Goal: Transaction & Acquisition: Purchase product/service

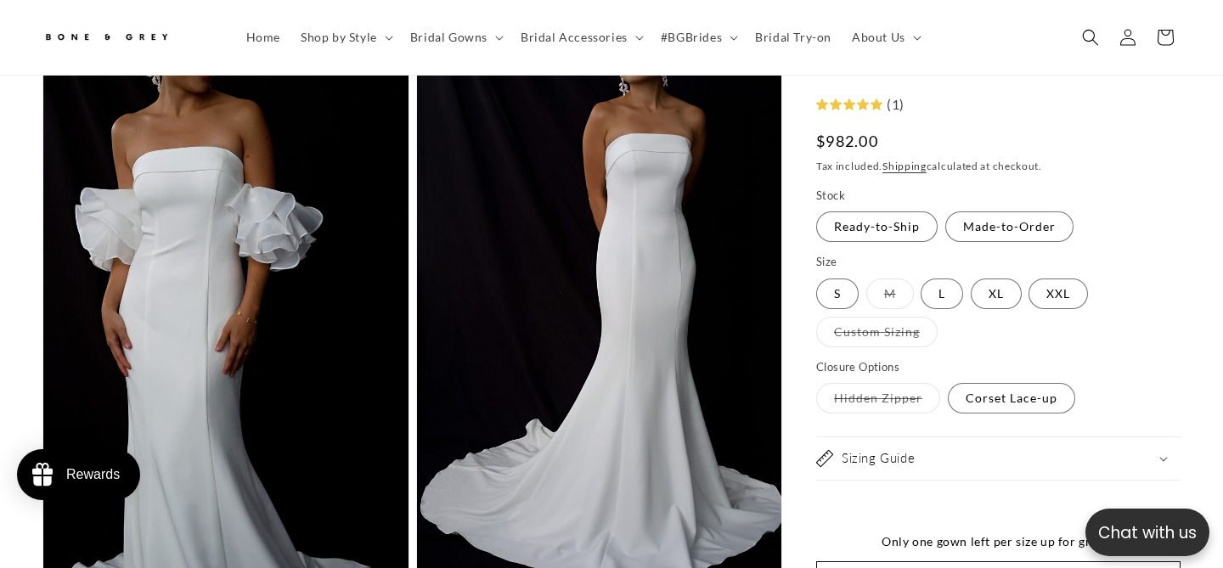
scroll to position [2640, 0]
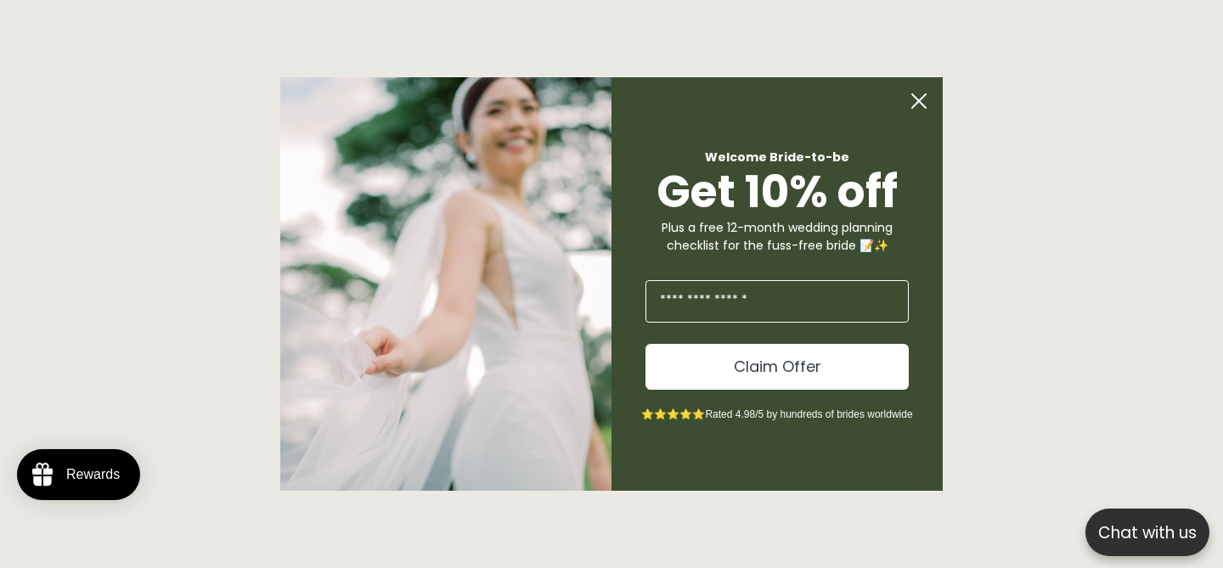
click at [920, 98] on circle "Close dialog" at bounding box center [919, 101] width 32 height 32
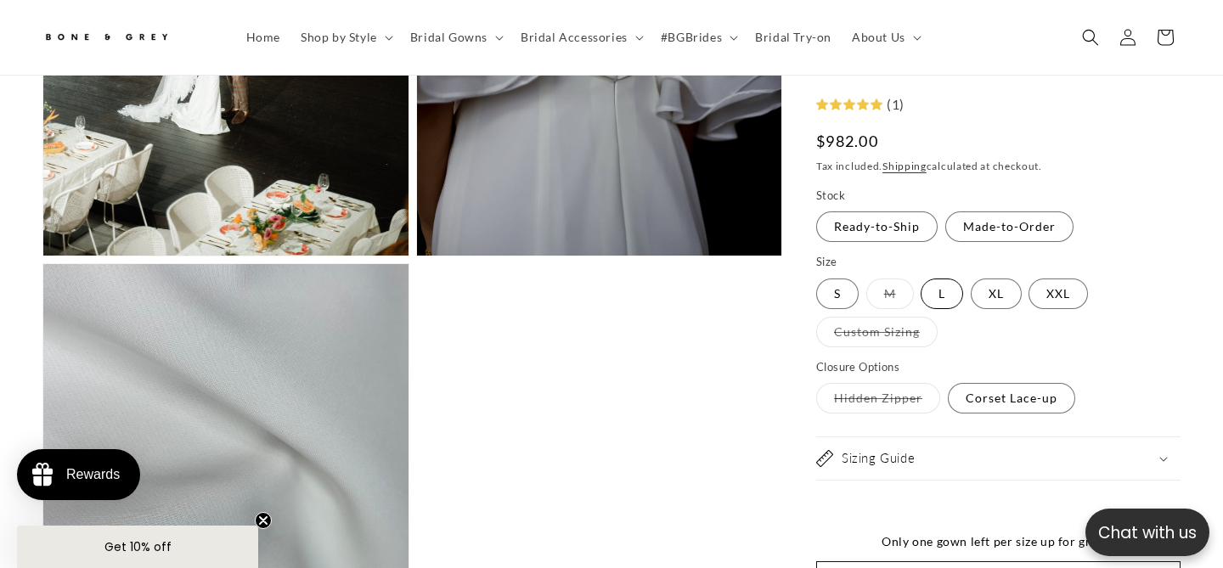
scroll to position [0, 413]
click at [941, 279] on label "L Variant sold out or unavailable" at bounding box center [942, 294] width 42 height 31
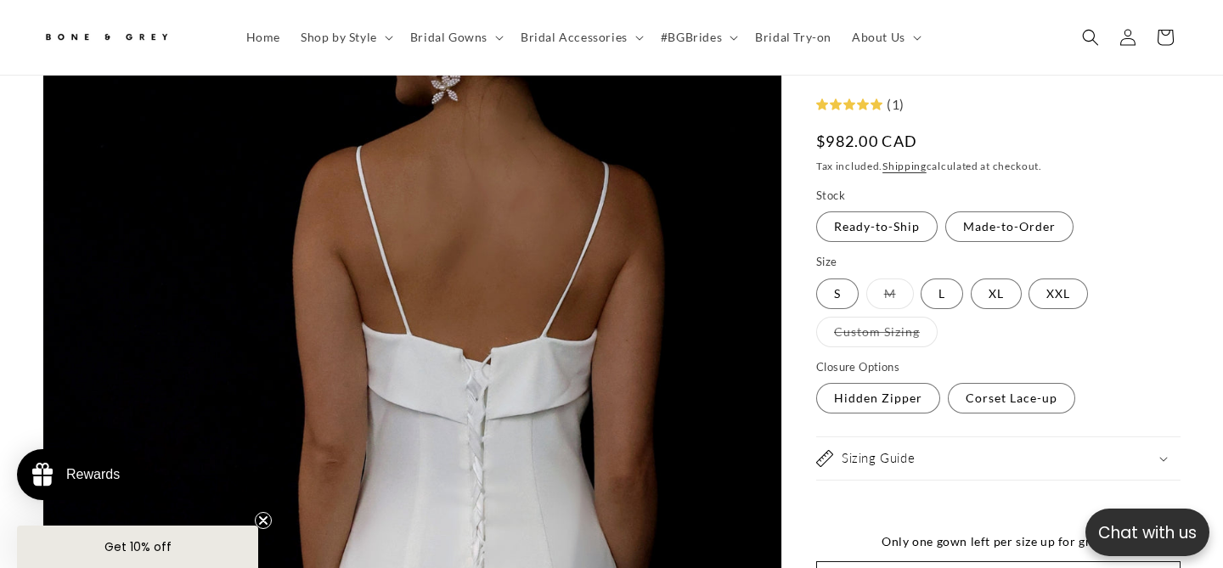
scroll to position [134, 0]
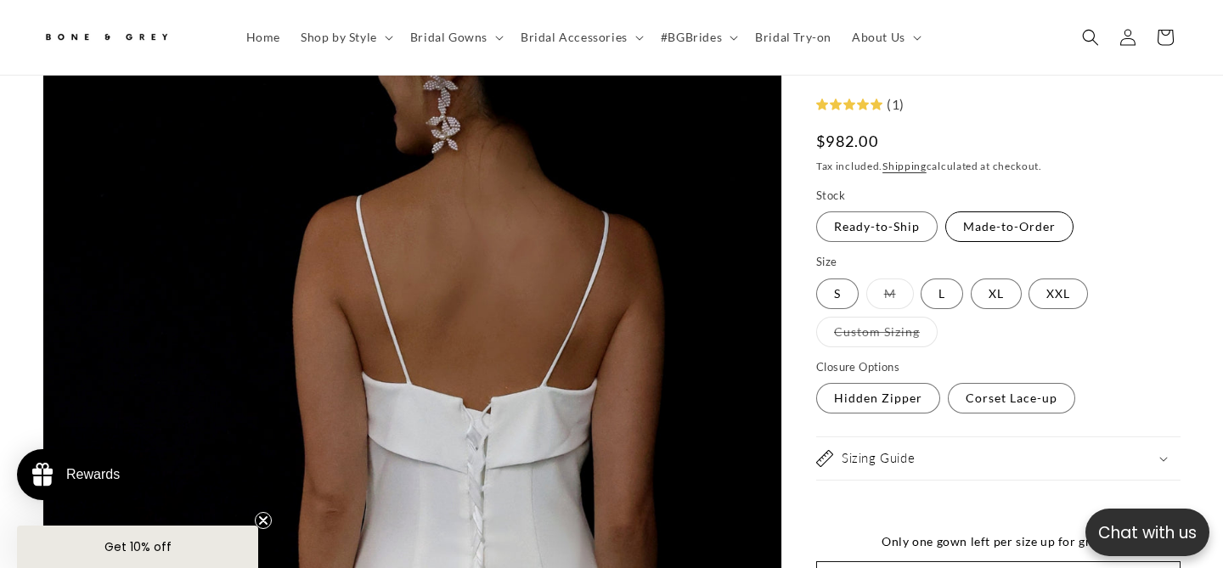
click at [1023, 233] on label "Made-to-Order Variant sold out or unavailable" at bounding box center [1010, 227] width 128 height 31
click at [910, 336] on label "Custom Sizing Variant sold out or unavailable" at bounding box center [876, 332] width 121 height 31
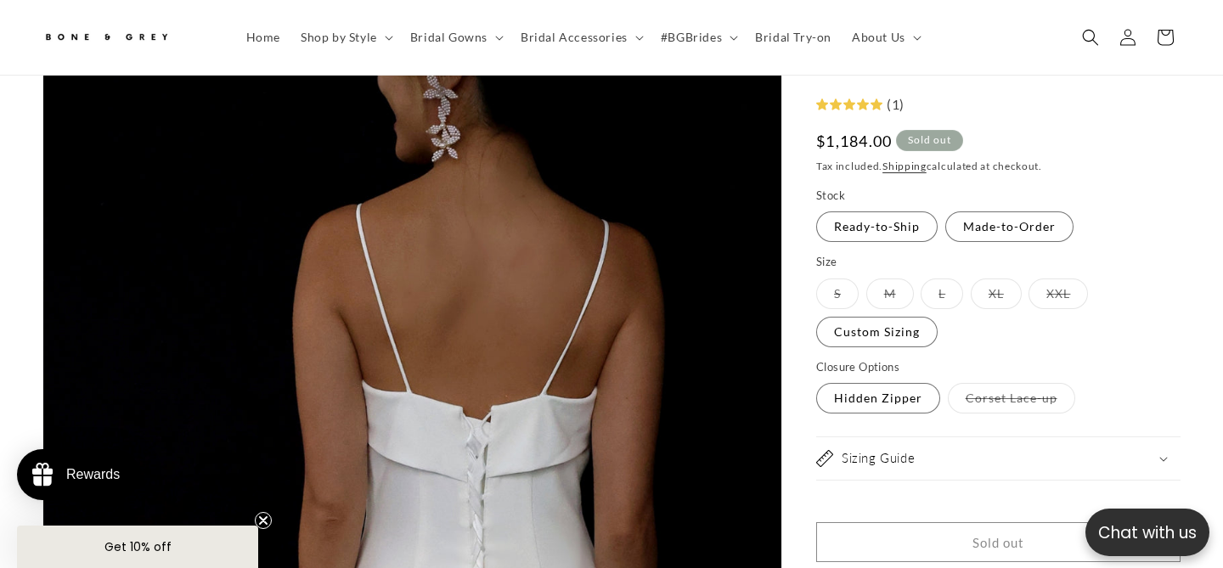
scroll to position [124, 0]
click at [914, 401] on label "Hidden Zipper Variant sold out or unavailable" at bounding box center [878, 399] width 124 height 31
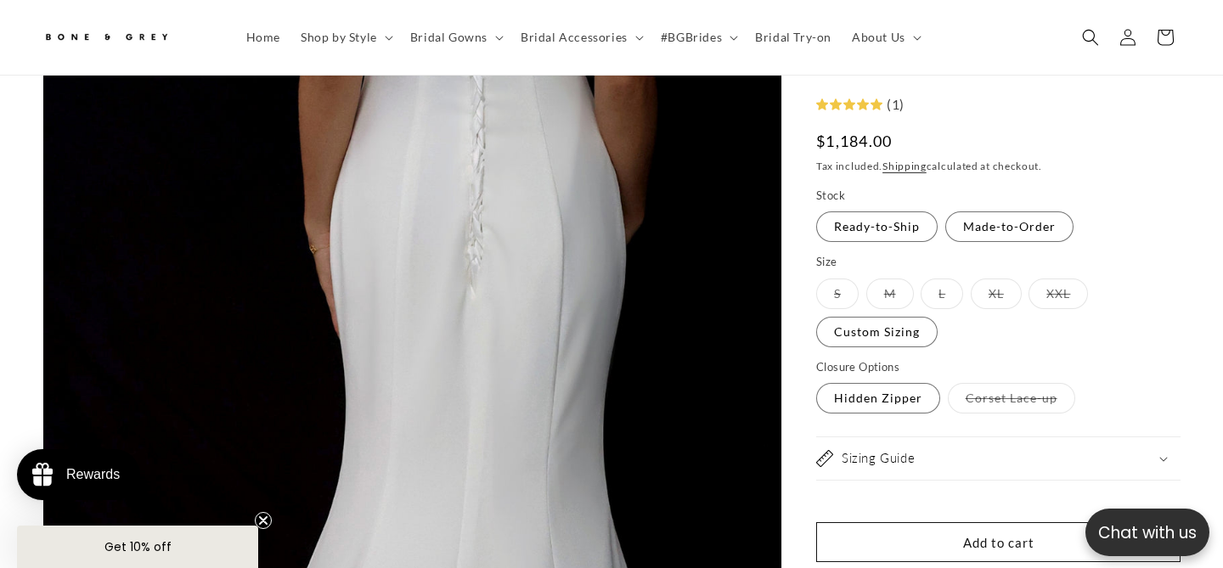
scroll to position [596, 0]
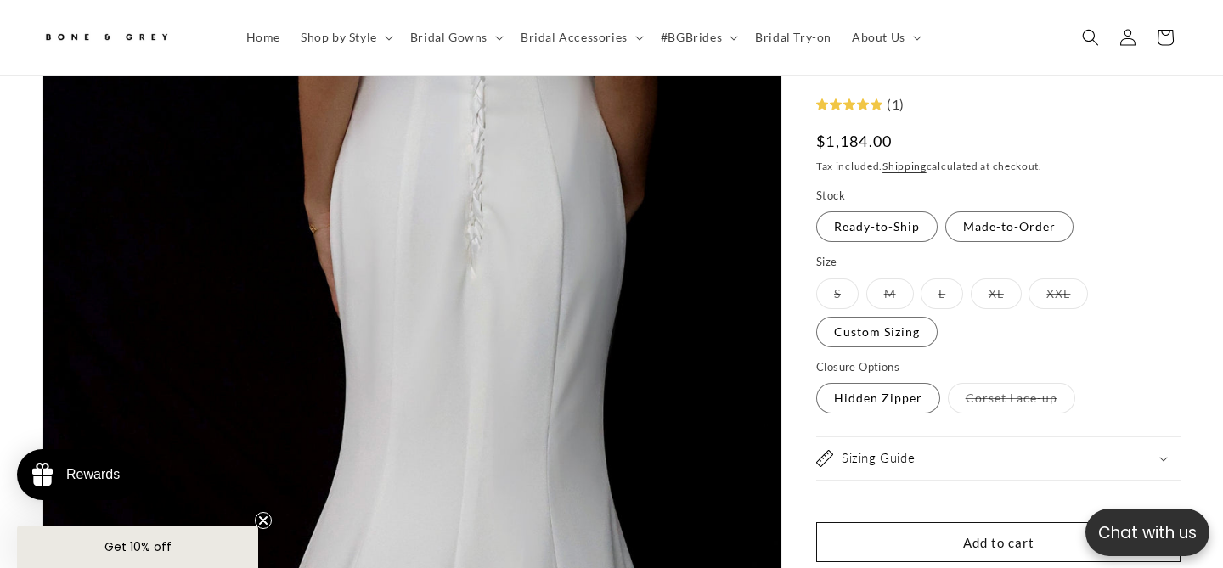
click at [1044, 448] on summary "Sizing Guide" at bounding box center [998, 459] width 364 height 42
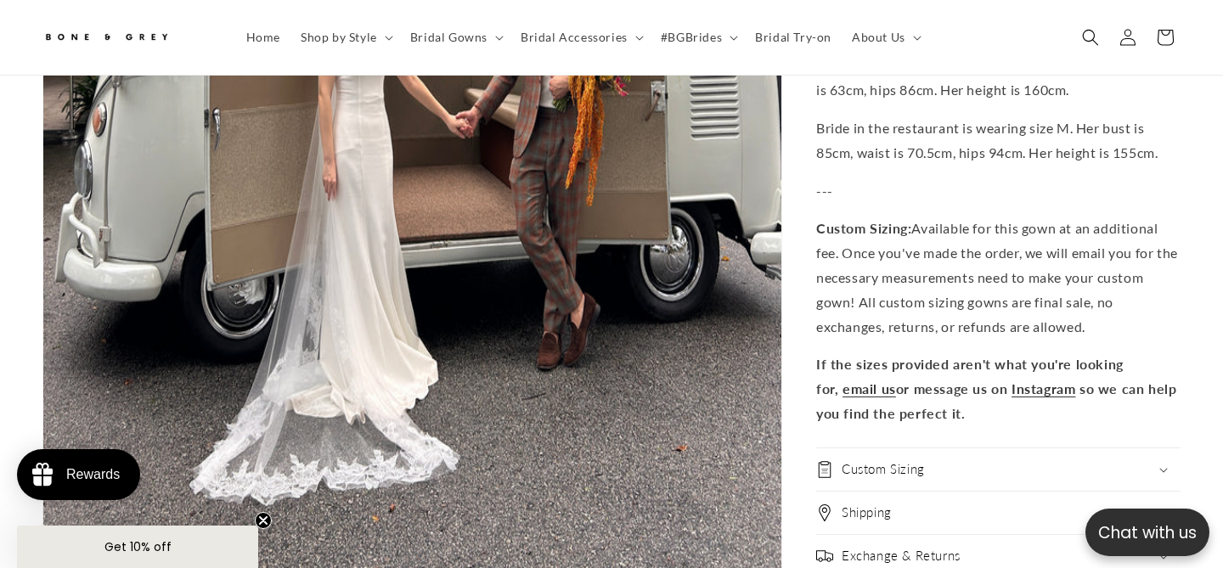
scroll to position [6403, 0]
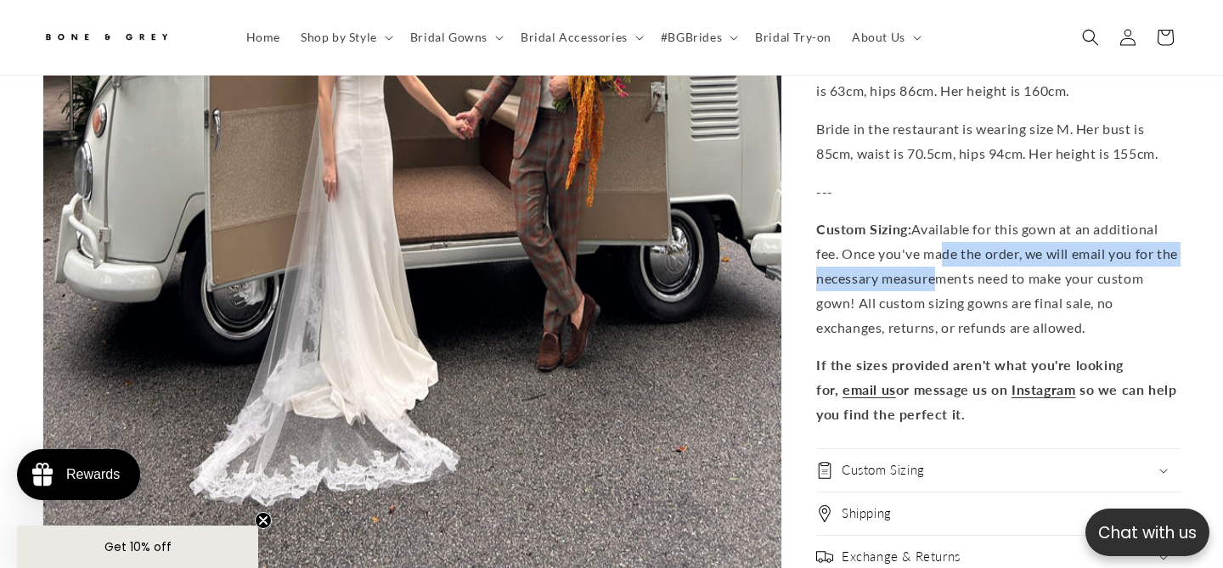
drag, startPoint x: 946, startPoint y: 240, endPoint x: 960, endPoint y: 261, distance: 25.0
click at [960, 261] on p "Custom Sizing: Available for this gown at an additional fee. Once you've made t…" at bounding box center [998, 279] width 364 height 122
click at [960, 270] on p "Custom Sizing: Available for this gown at an additional fee. Once you've made t…" at bounding box center [998, 279] width 364 height 122
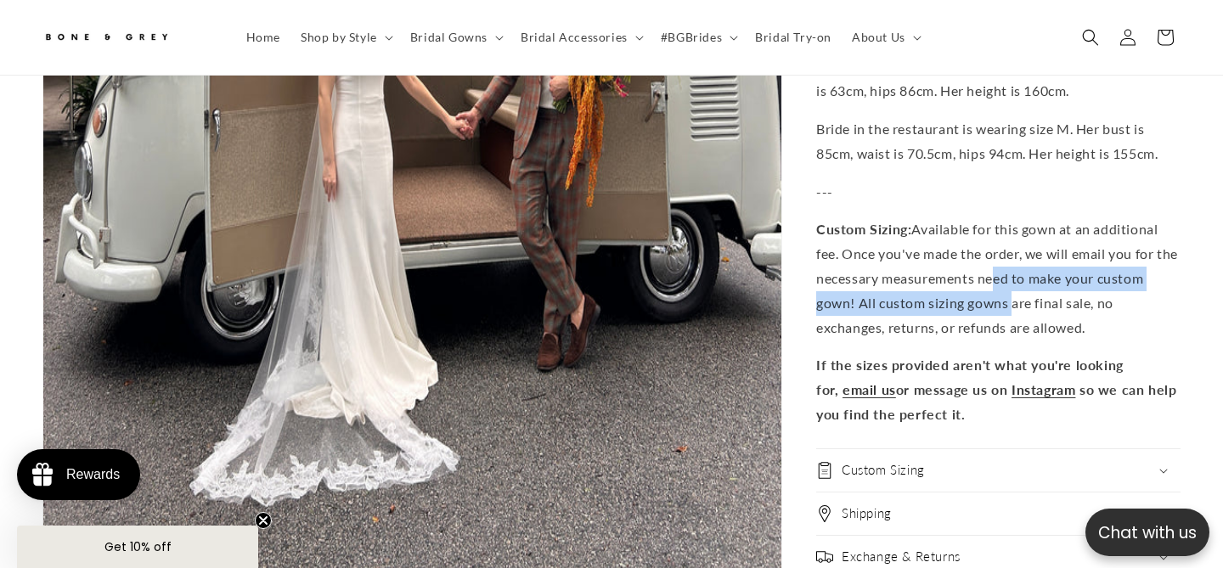
drag, startPoint x: 1018, startPoint y: 265, endPoint x: 1013, endPoint y: 297, distance: 32.7
click at [1013, 297] on p "Custom Sizing: Available for this gown at an additional fee. Once you've made t…" at bounding box center [998, 279] width 364 height 122
click at [1013, 298] on p "Custom Sizing: Available for this gown at an additional fee. Once you've made t…" at bounding box center [998, 279] width 364 height 122
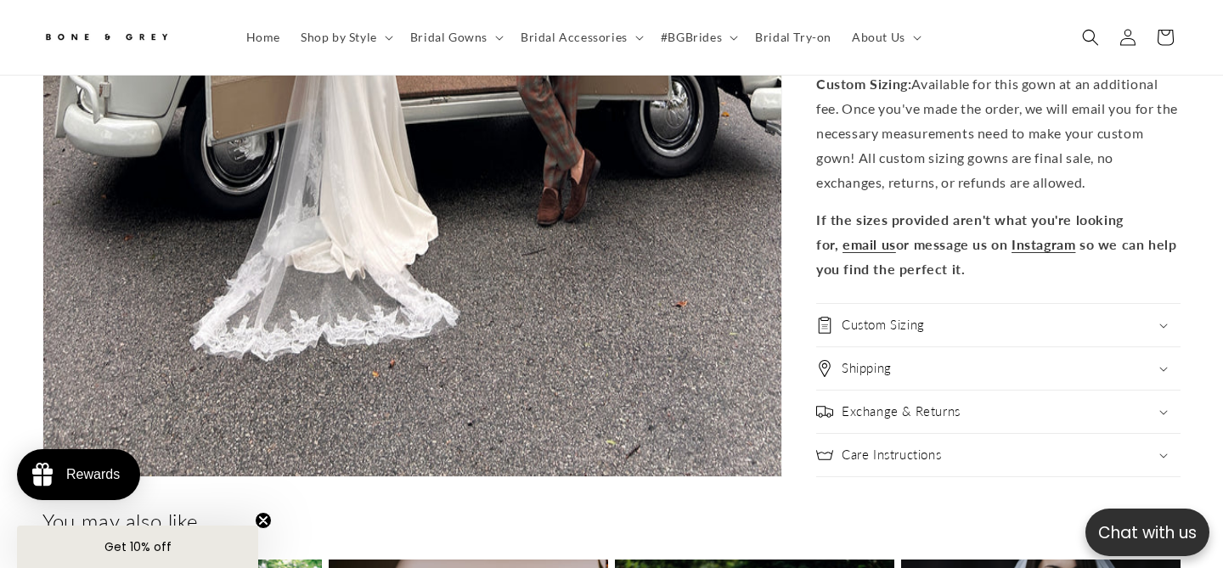
scroll to position [6556, 0]
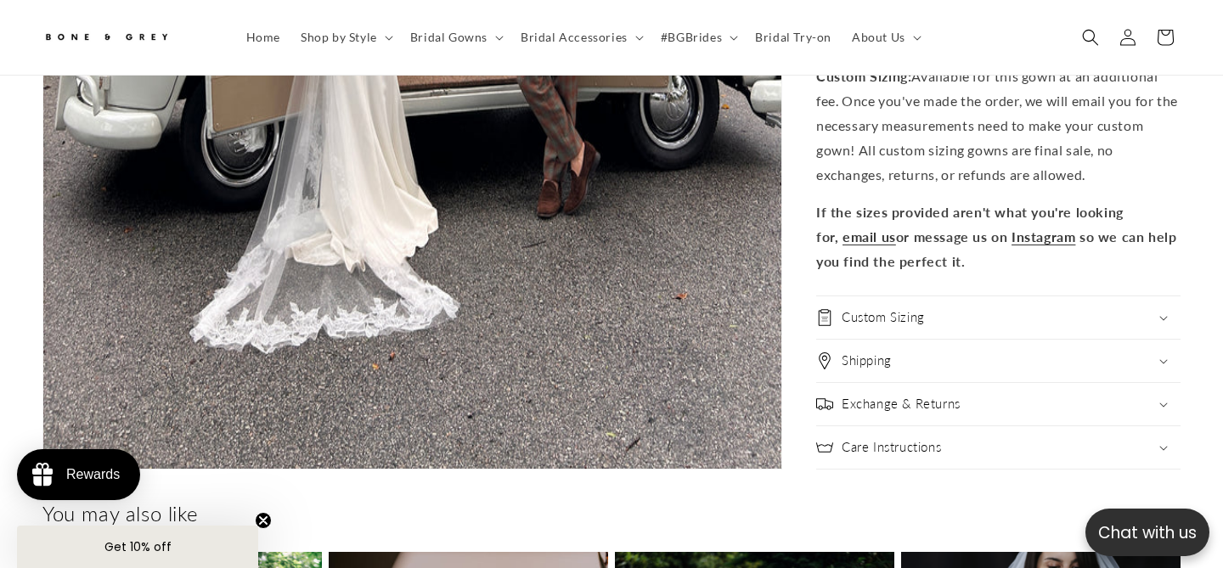
click at [1008, 309] on div "Custom Sizing" at bounding box center [998, 317] width 364 height 17
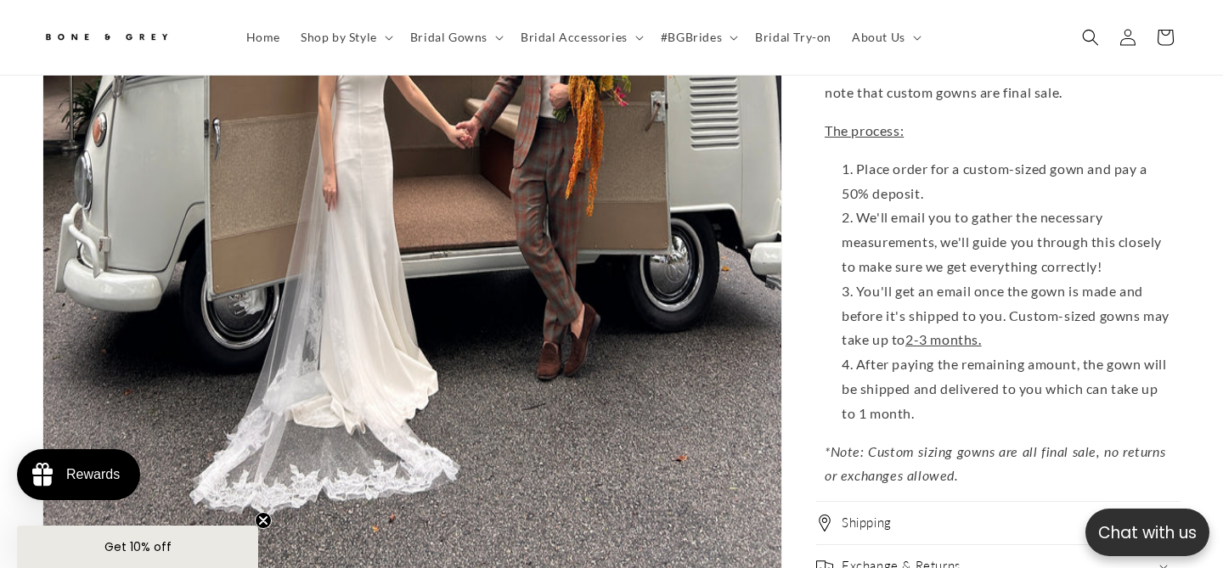
scroll to position [0, 0]
click at [1061, 219] on li "We'll email you to gather the necessary measurements, we'll guide you through t…" at bounding box center [1007, 242] width 331 height 73
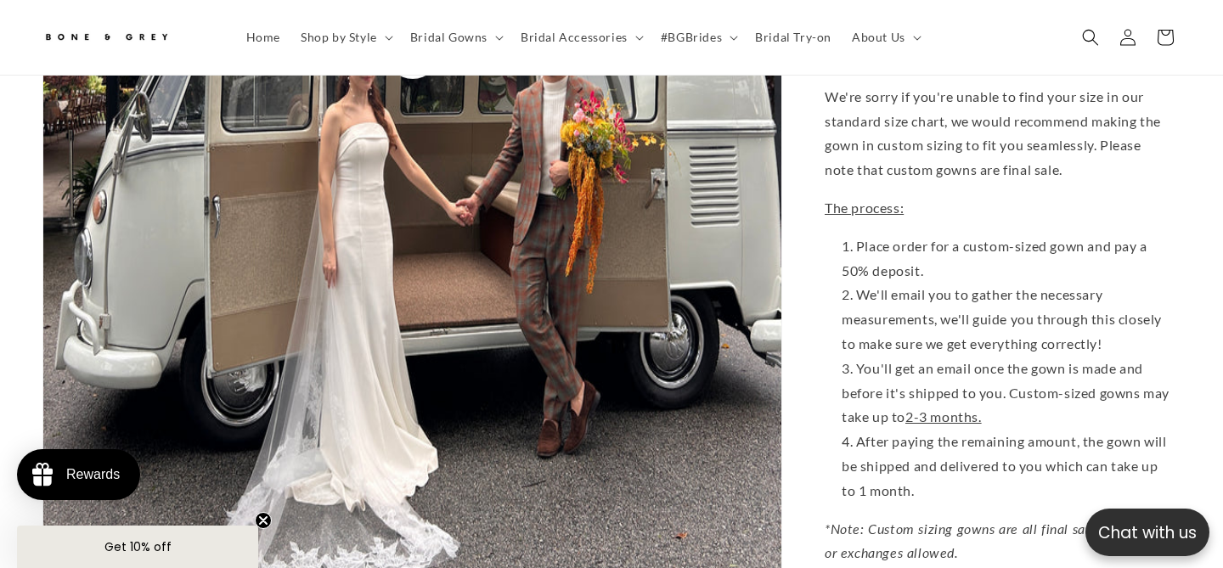
scroll to position [6108, 0]
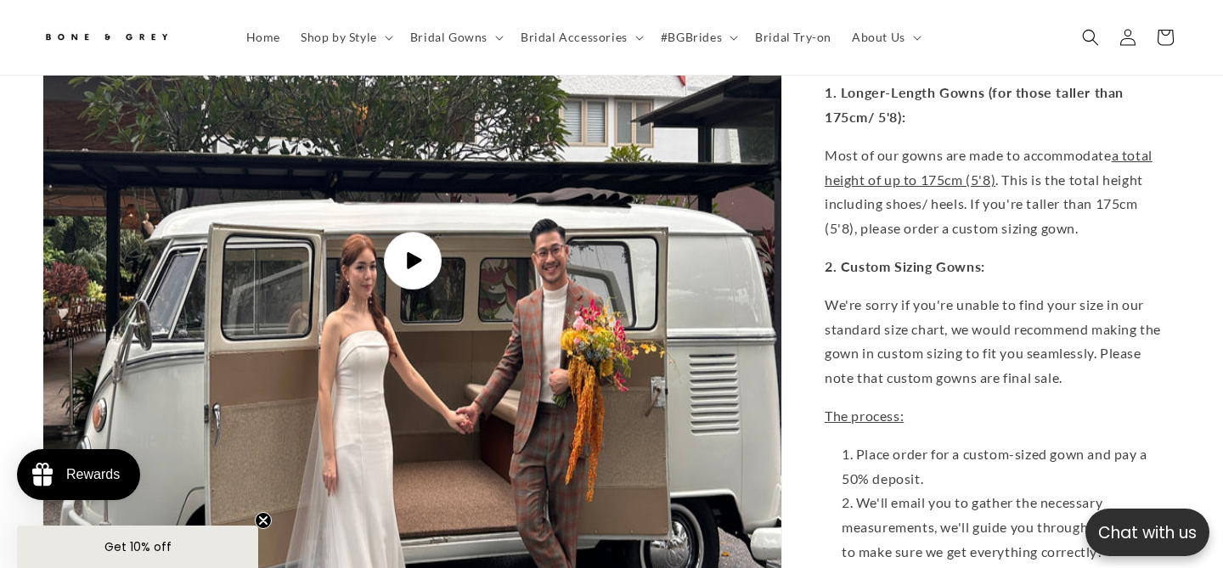
click at [400, 264] on span "Play video" at bounding box center [412, 261] width 58 height 58
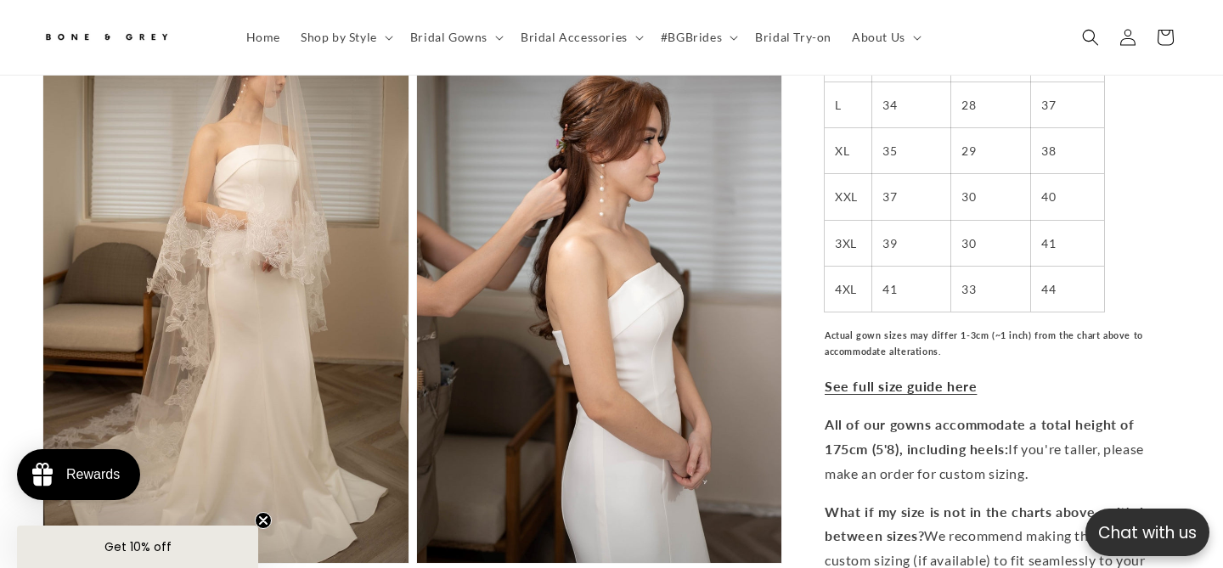
scroll to position [4030, 0]
click at [43, 562] on button "Open media 11 in modal" at bounding box center [43, 562] width 0 height 0
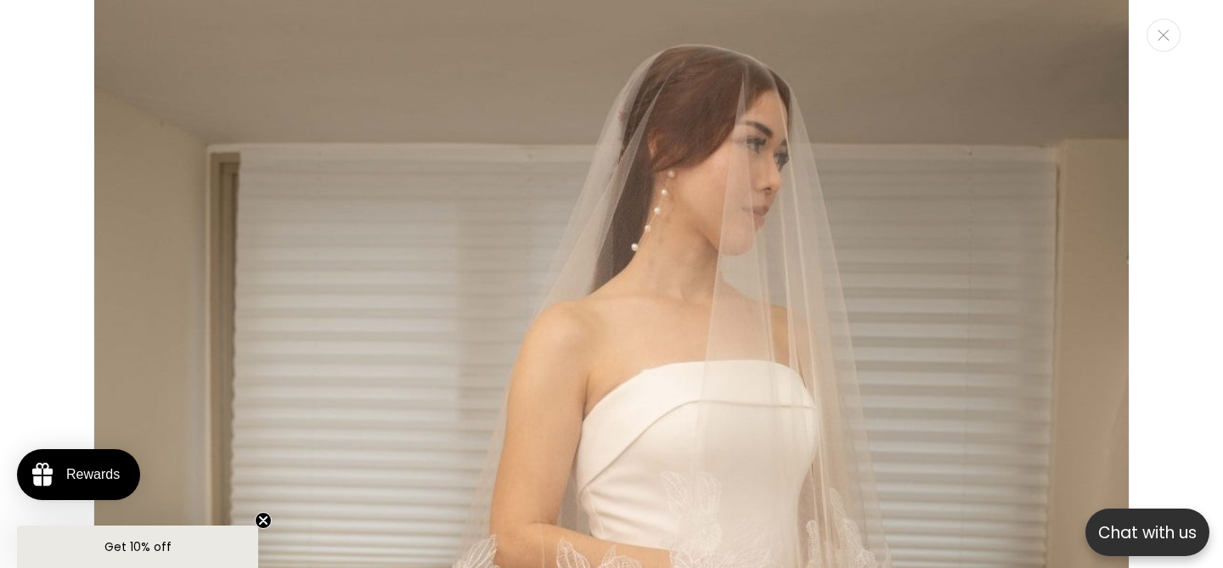
scroll to position [0, 413]
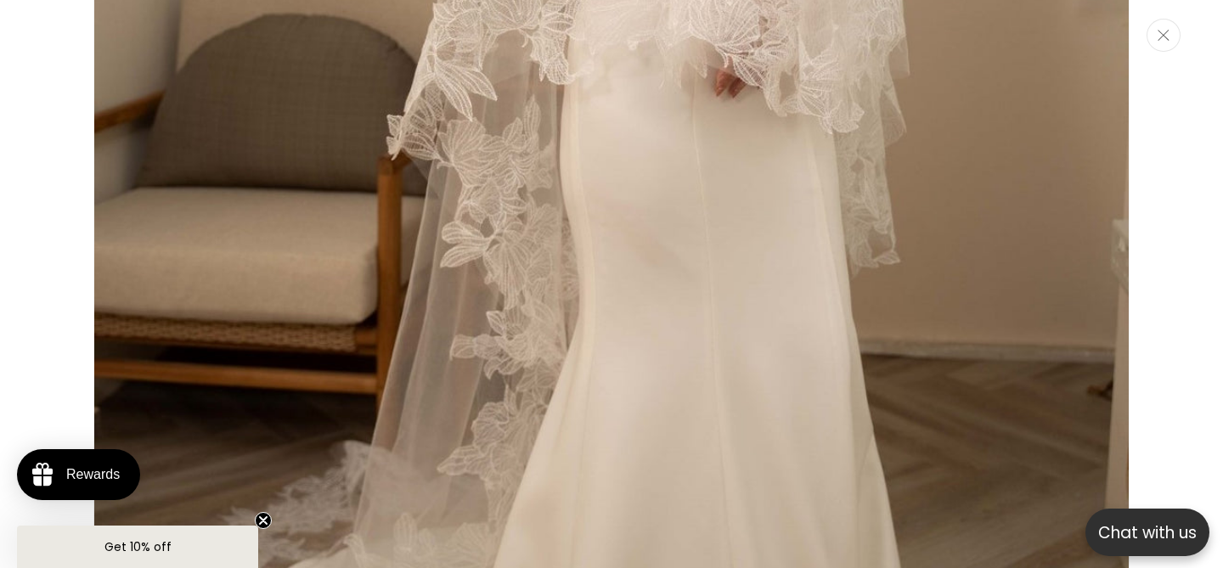
click at [1164, 48] on button "Close" at bounding box center [1164, 35] width 34 height 33
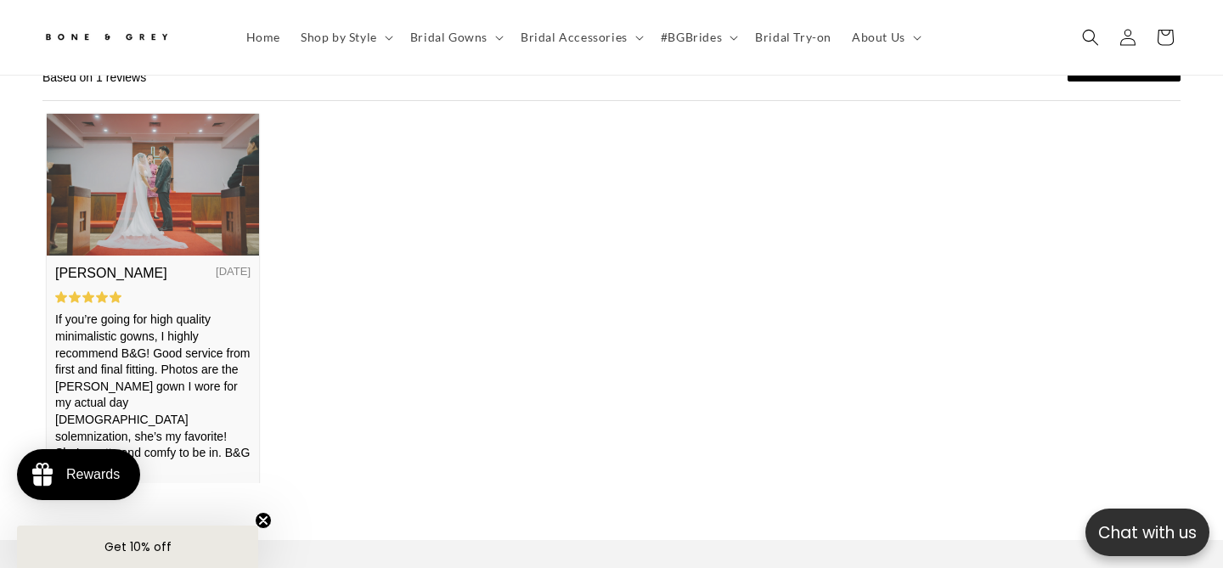
scroll to position [0, 826]
click at [149, 213] on img at bounding box center [153, 184] width 212 height 142
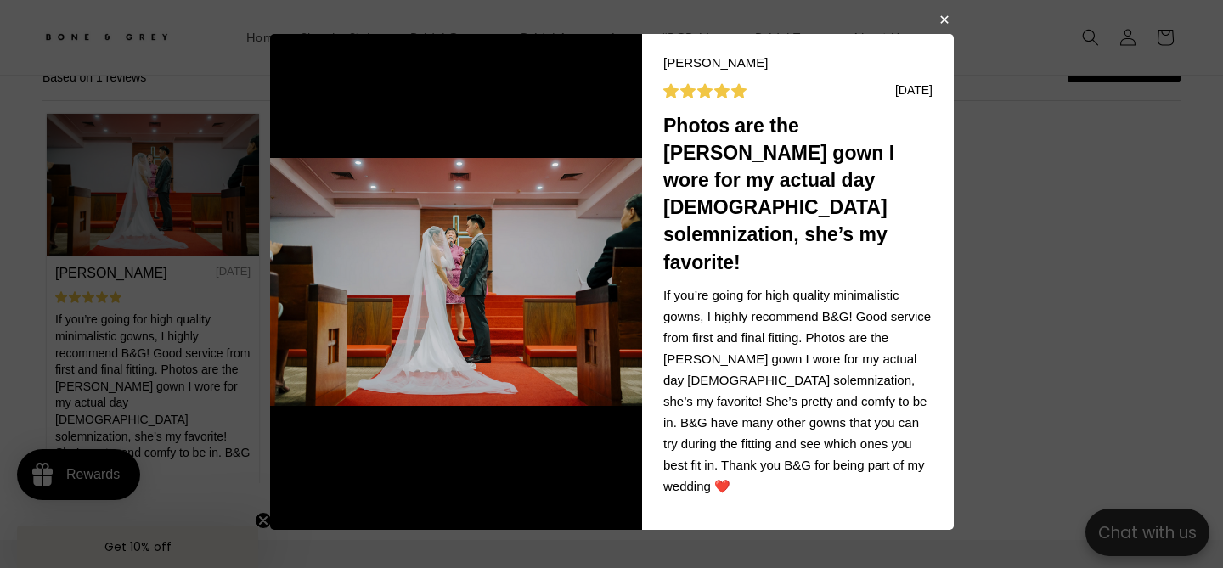
scroll to position [0, 413]
click at [943, 19] on button "button" at bounding box center [944, 18] width 10 height 20
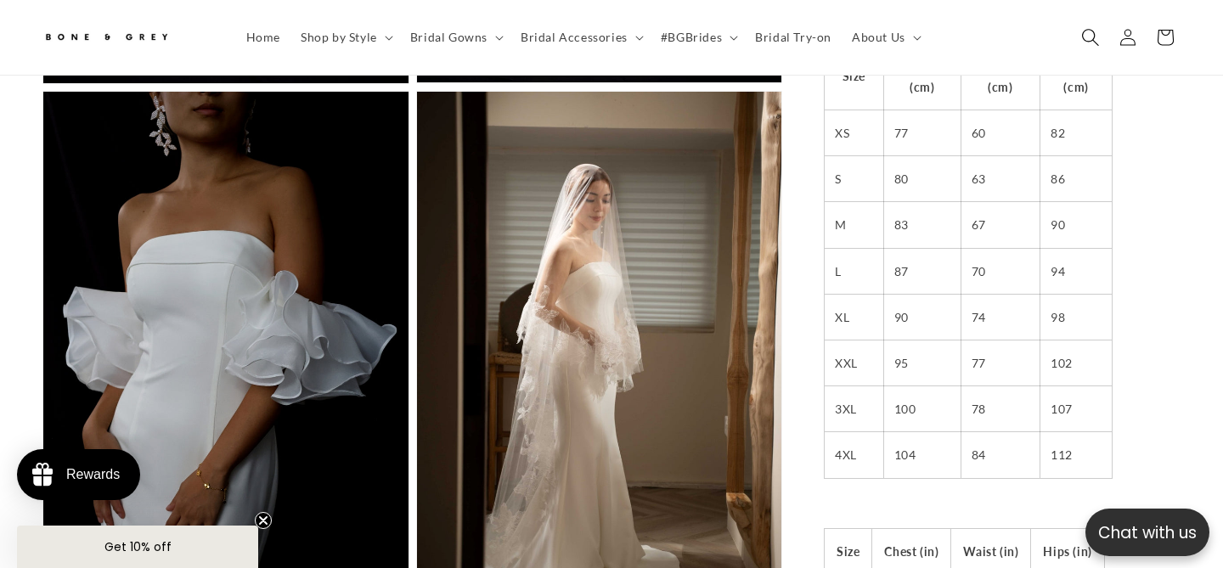
scroll to position [3398, 0]
